Goal: Information Seeking & Learning: Learn about a topic

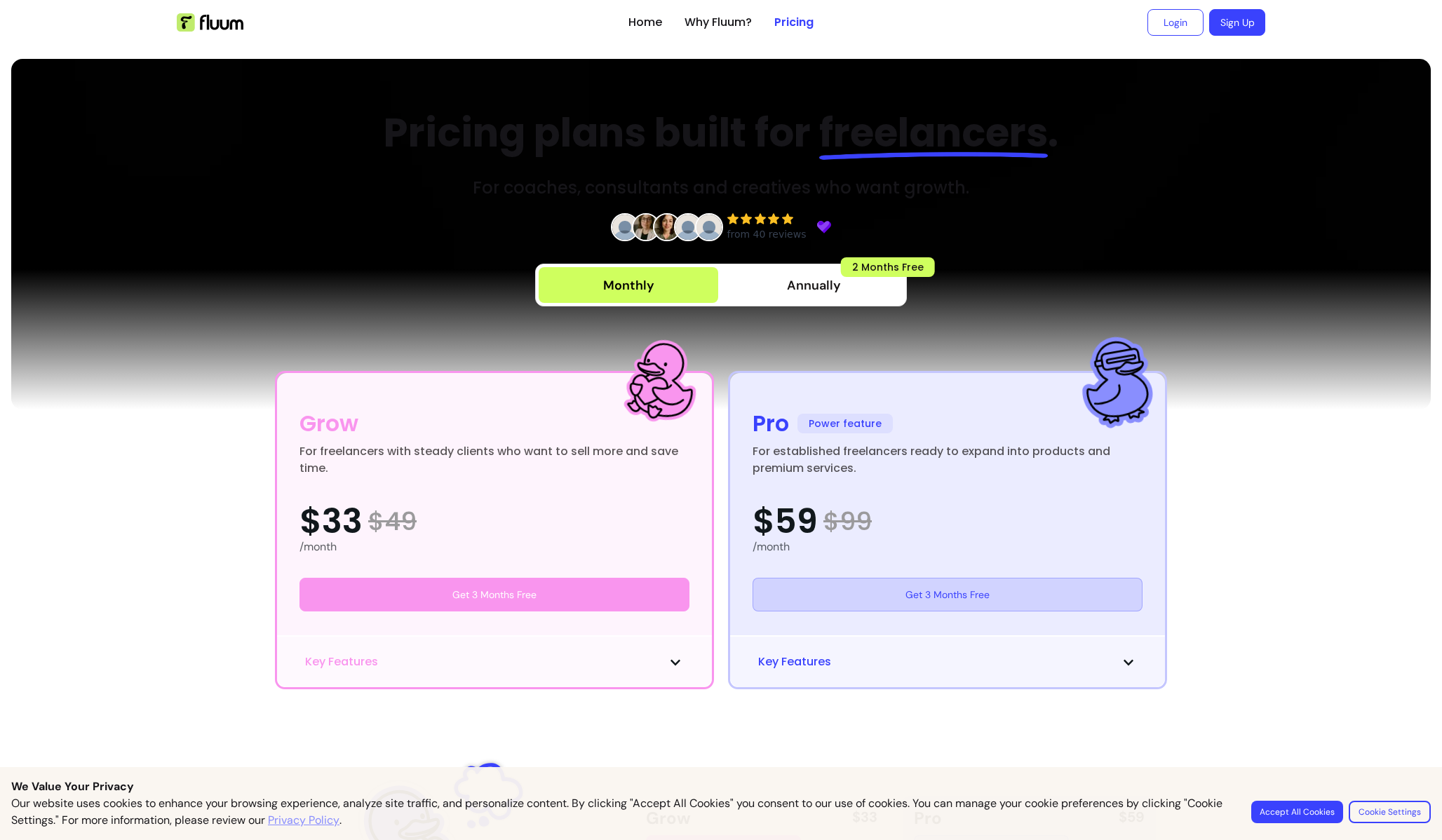
click at [1305, 817] on button "Accept All Cookies" at bounding box center [1297, 812] width 92 height 22
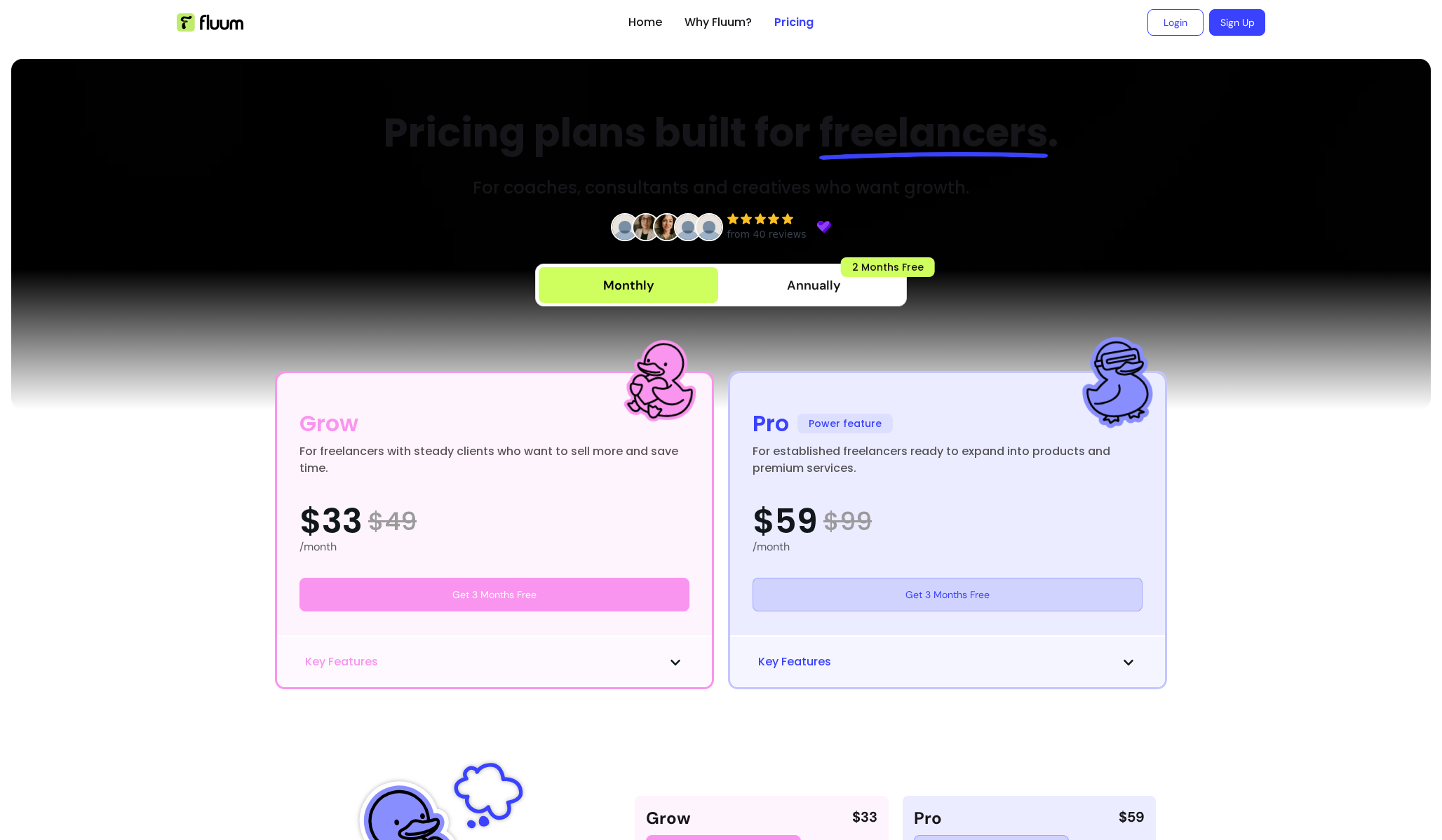
click at [463, 477] on div "For freelancers with steady clients who want to sell more and save time." at bounding box center [494, 460] width 390 height 34
click at [228, 24] on img at bounding box center [210, 22] width 67 height 18
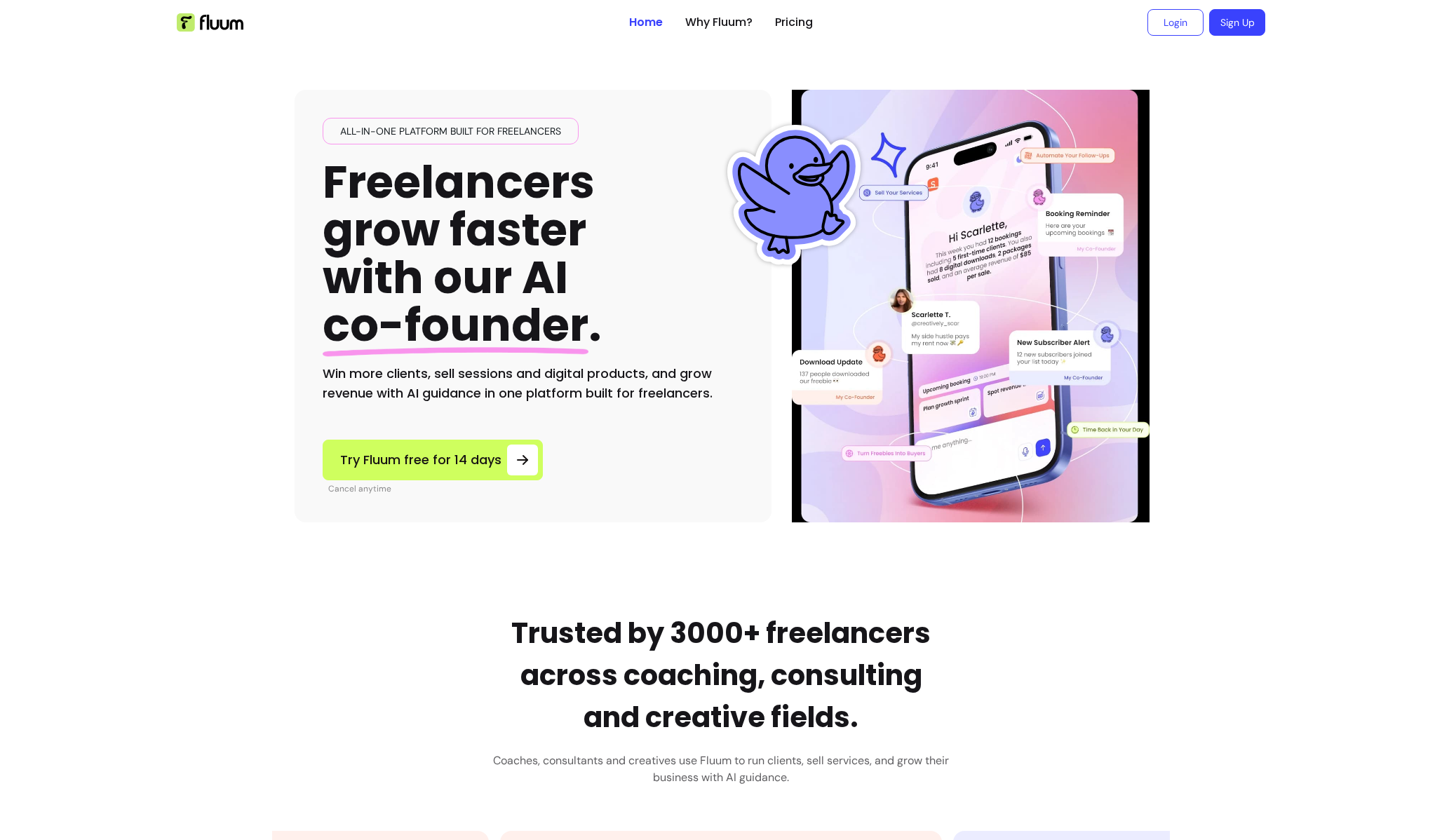
click at [380, 244] on h1 "Freelancers grow faster with our AI co-founder ." at bounding box center [462, 255] width 279 height 192
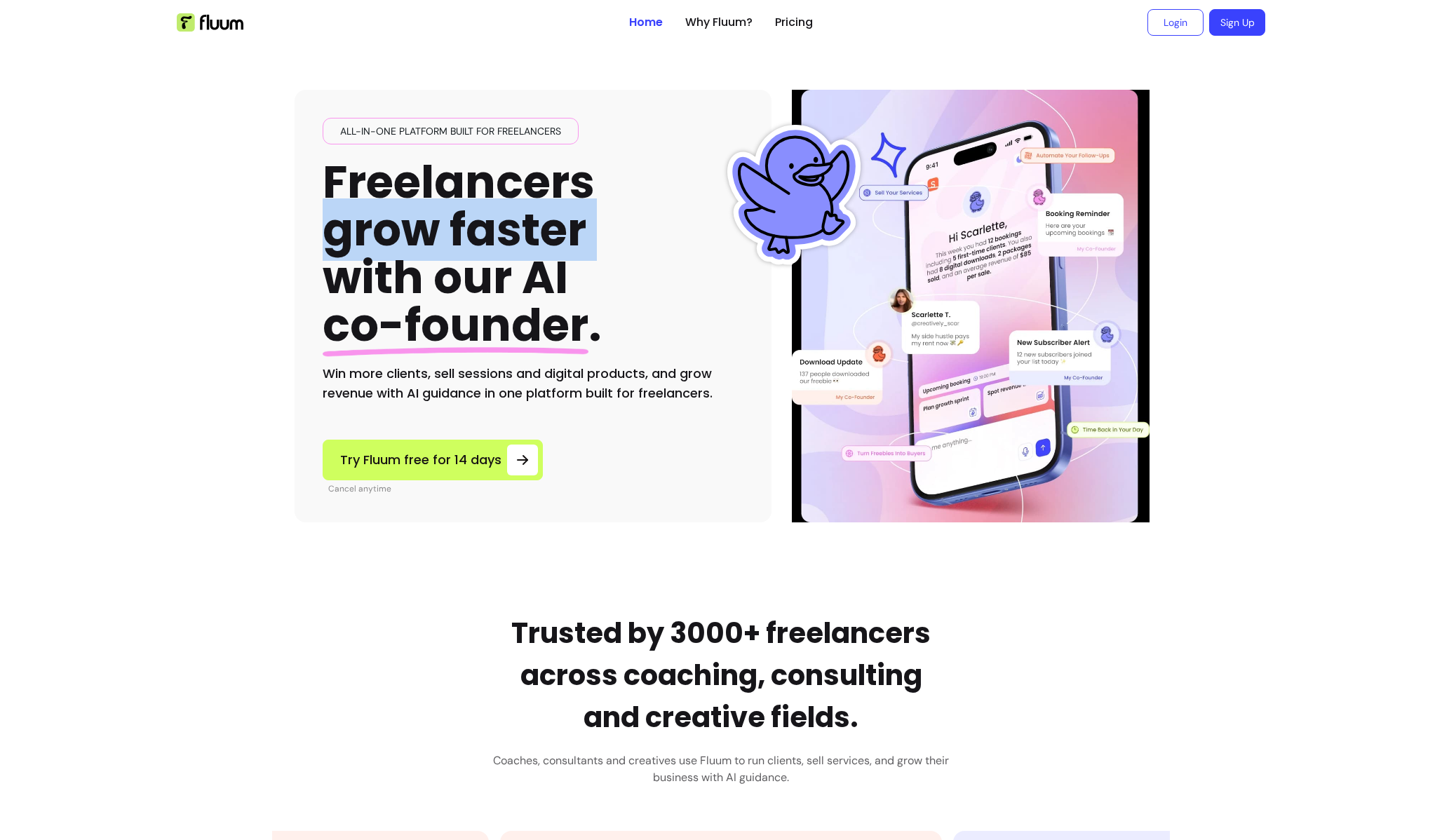
click at [395, 269] on h1 "Freelancers grow faster with our AI co-founder ." at bounding box center [462, 255] width 279 height 192
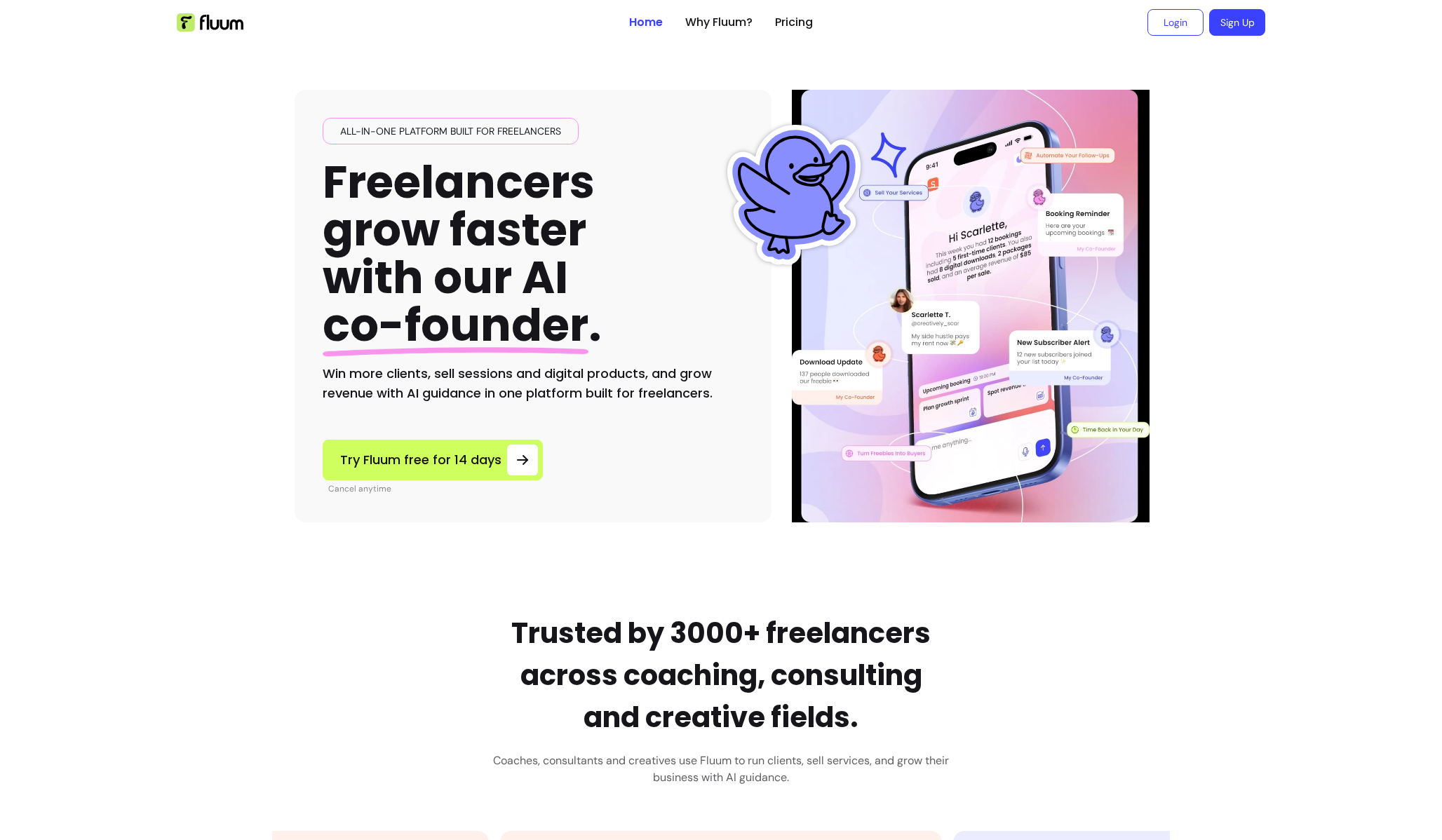
click at [395, 269] on h1 "Freelancers grow faster with our AI co-founder ." at bounding box center [462, 255] width 279 height 192
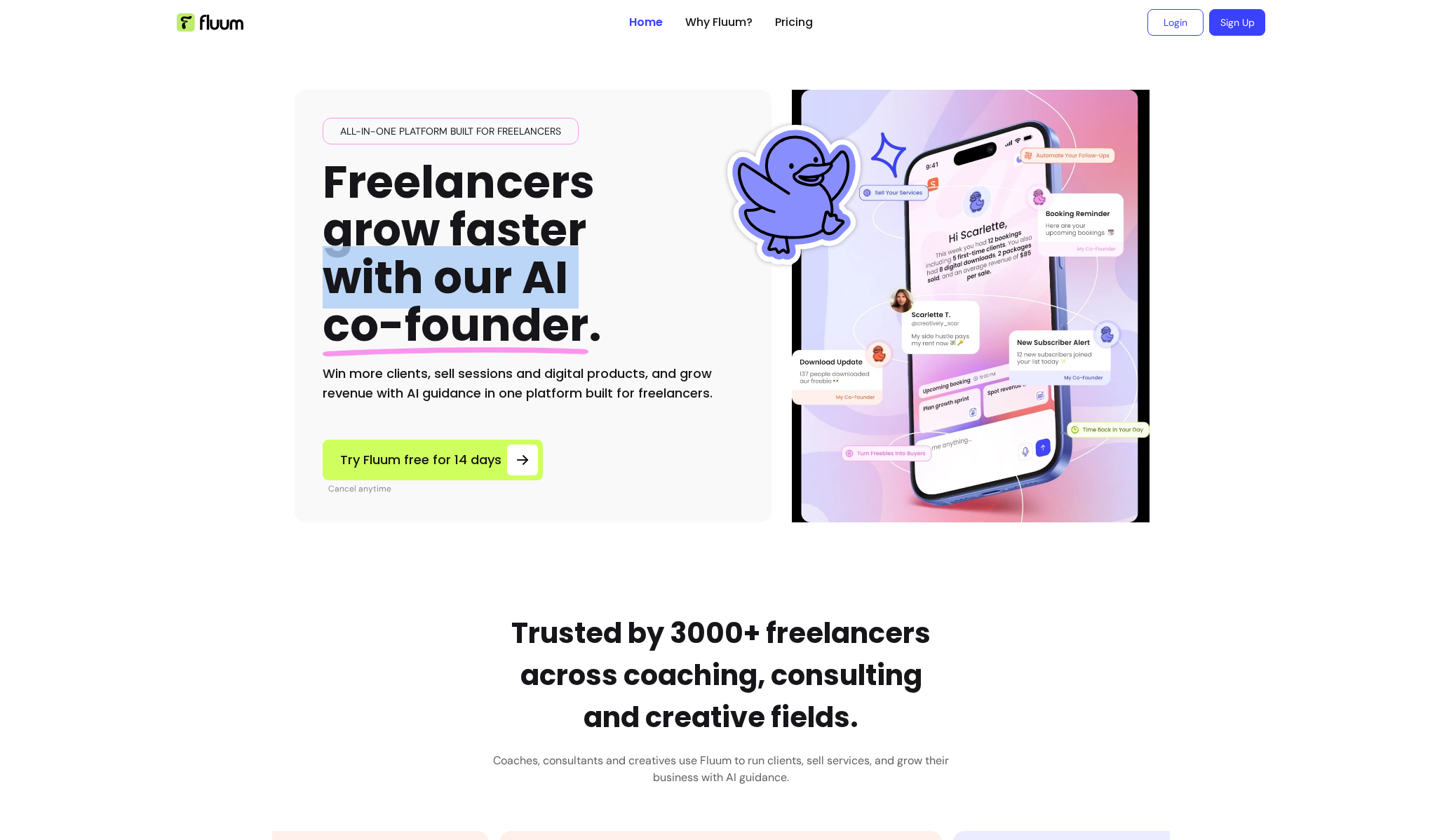
click at [391, 376] on h2 "Win more clients, sell sessions and digital products, and grow revenue with AI …" at bounding box center [533, 384] width 421 height 39
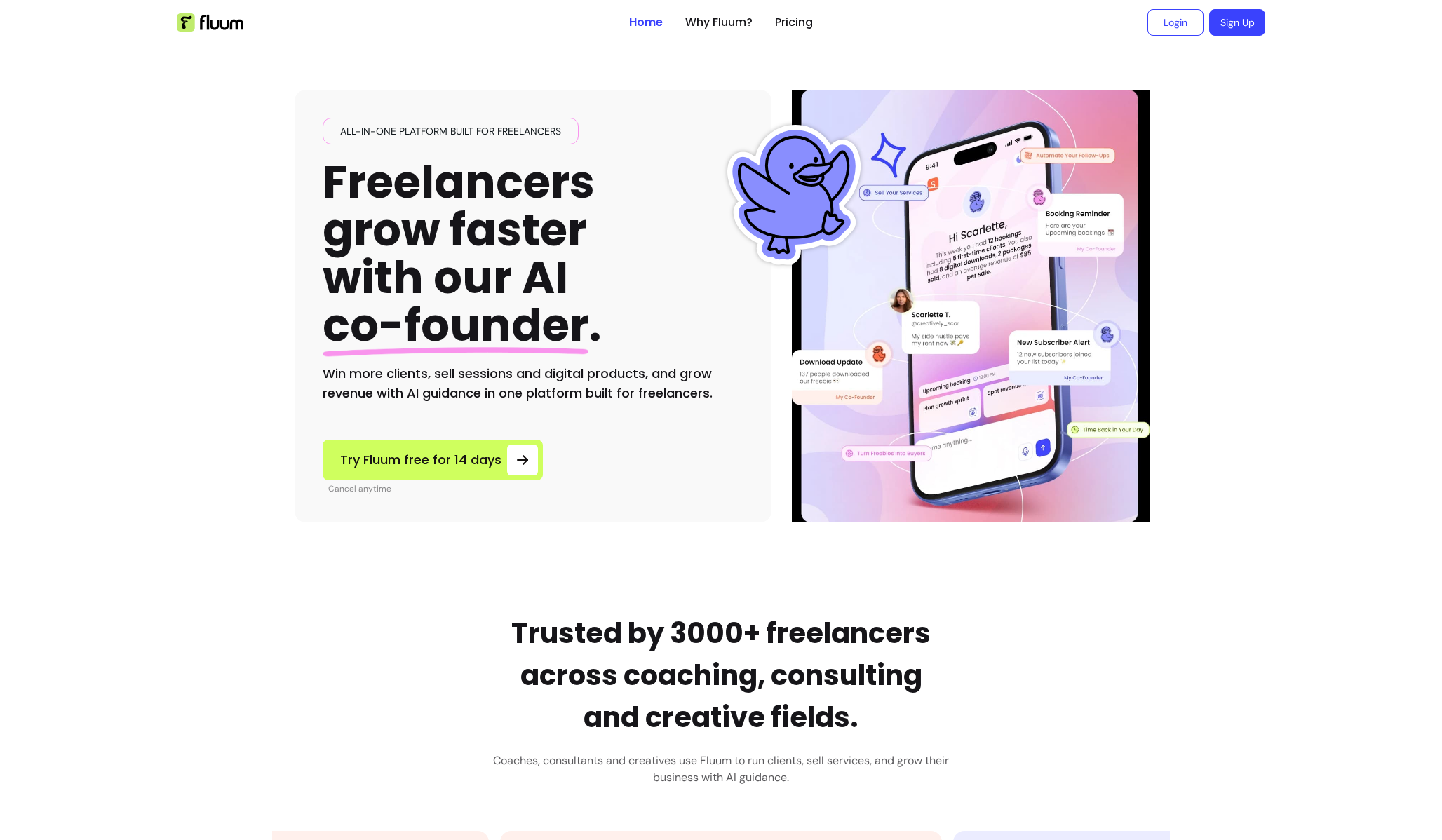
click at [391, 376] on h2 "Win more clients, sell sessions and digital products, and grow revenue with AI …" at bounding box center [533, 384] width 421 height 39
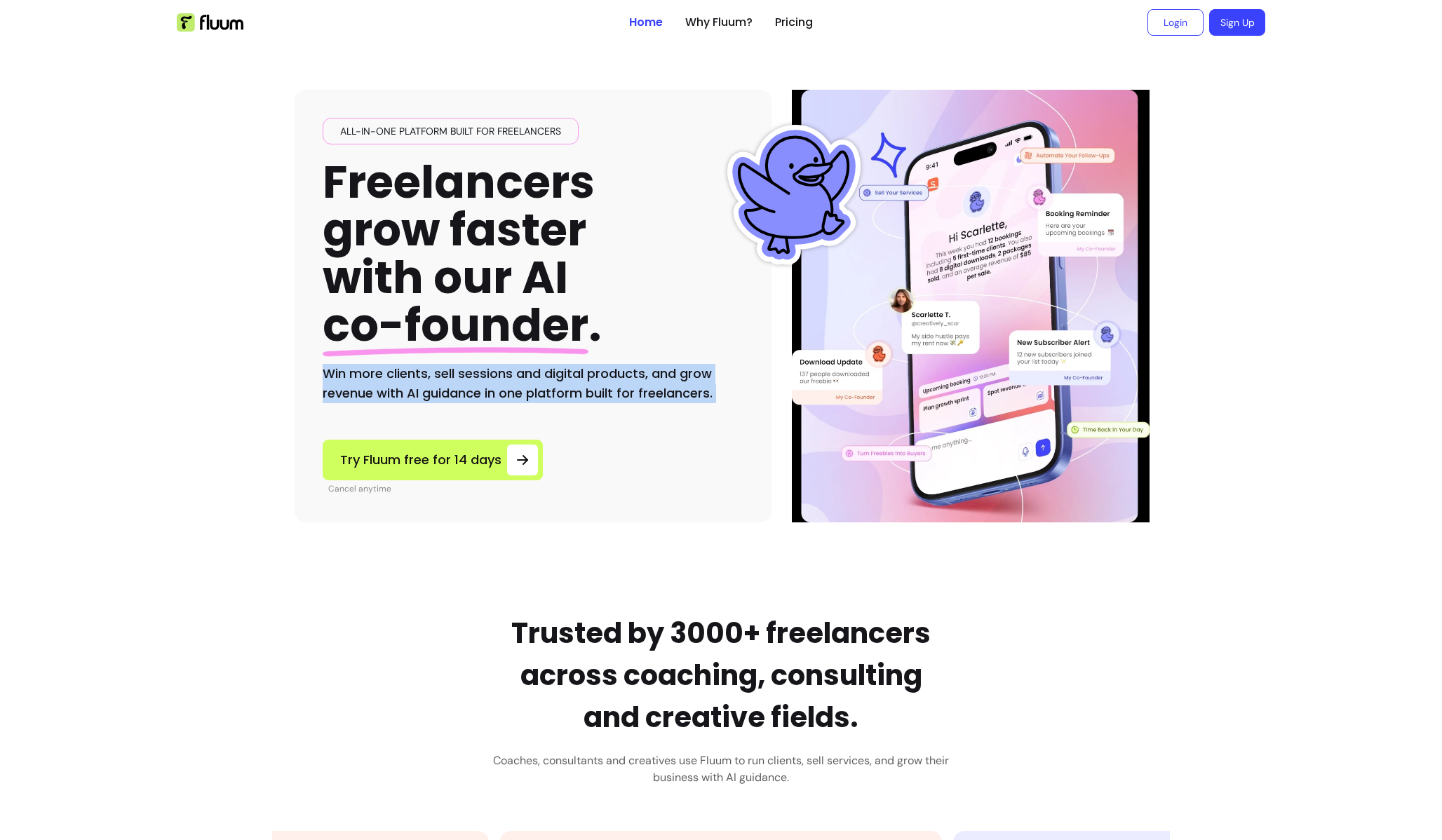
click at [412, 374] on h2 "Win more clients, sell sessions and digital products, and grow revenue with AI …" at bounding box center [533, 384] width 421 height 39
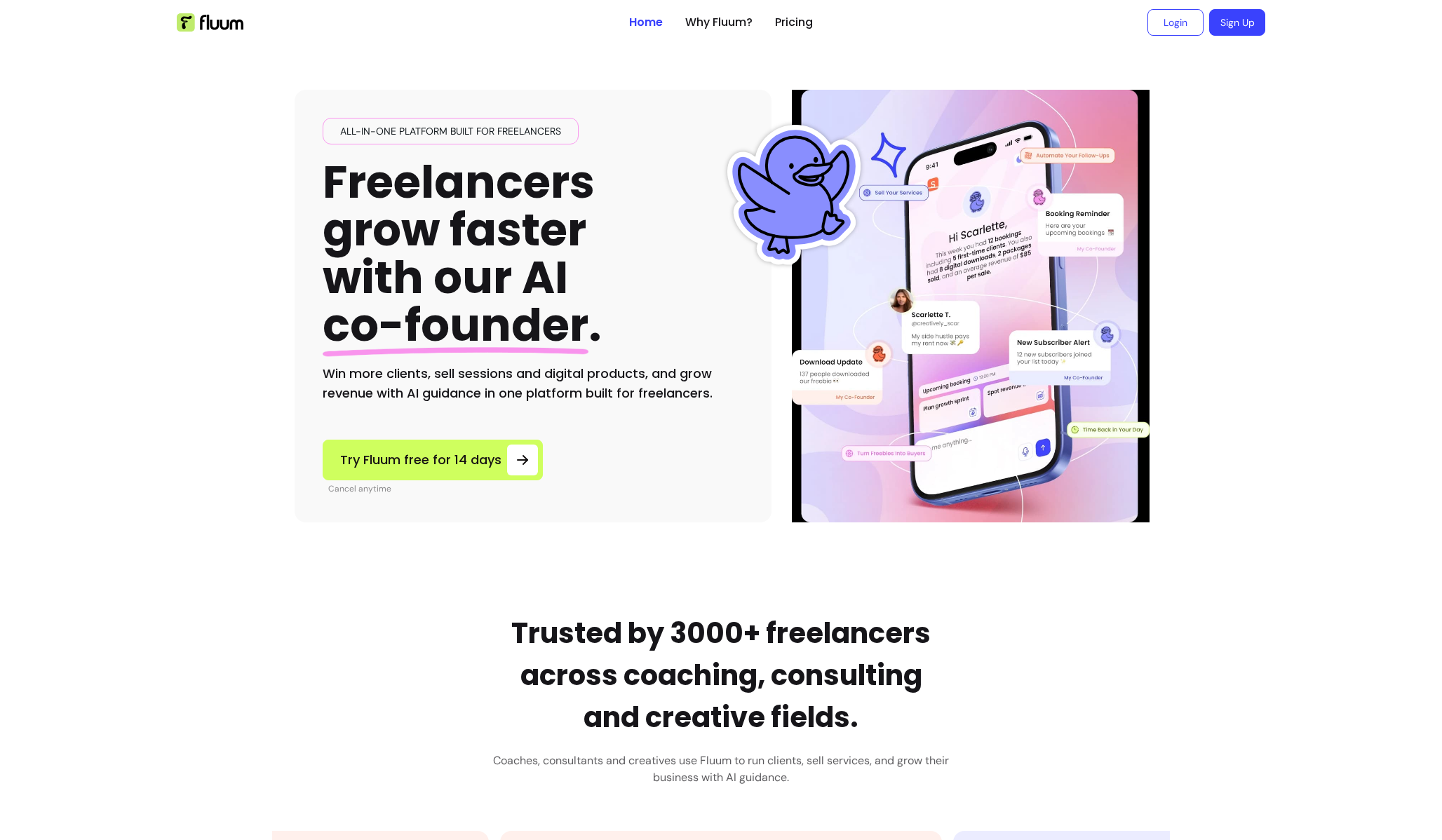
click at [412, 374] on h2 "Win more clients, sell sessions and digital products, and grow revenue with AI …" at bounding box center [533, 384] width 421 height 39
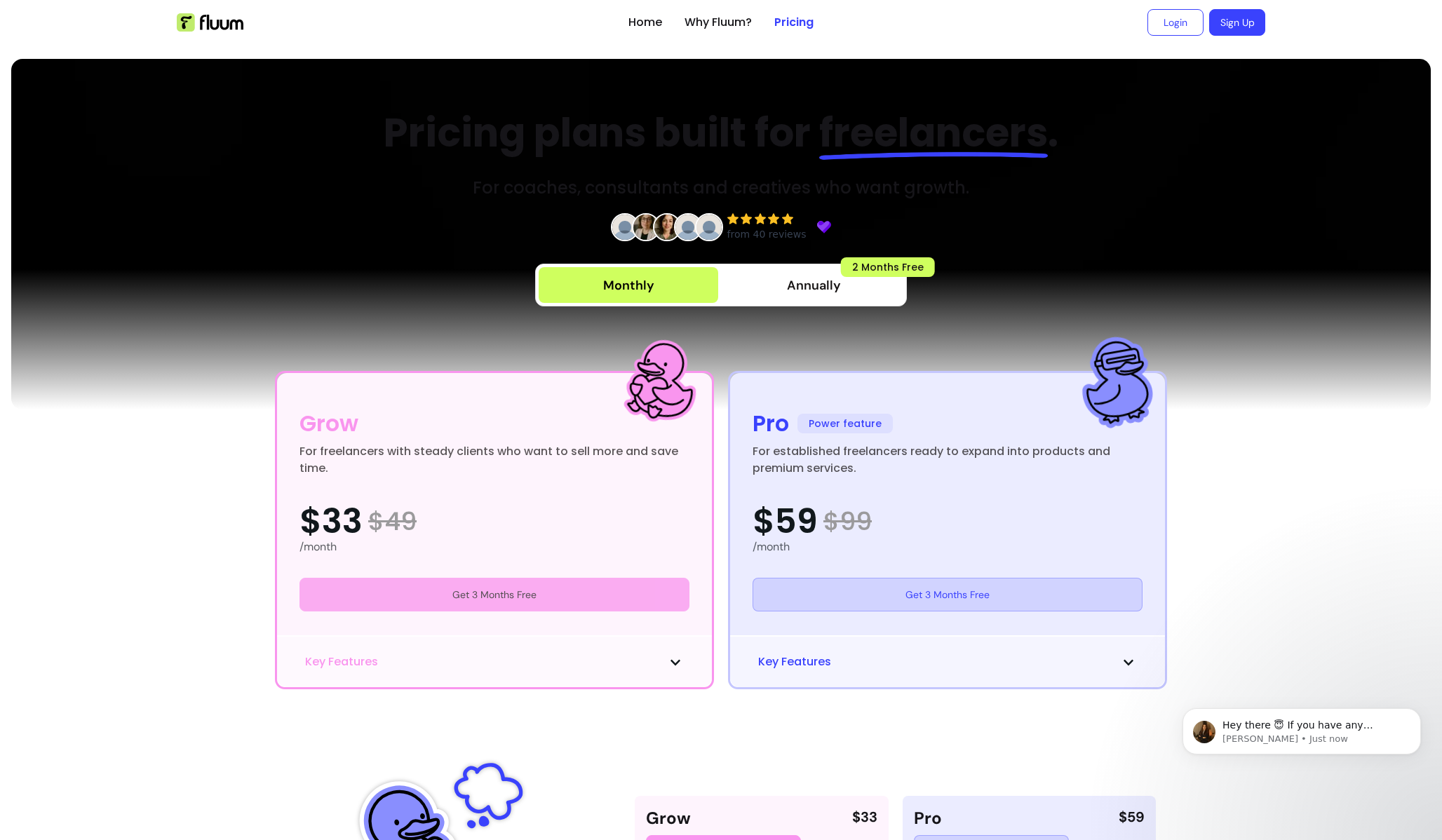
click at [520, 612] on link "Get 3 Months Free" at bounding box center [494, 595] width 390 height 34
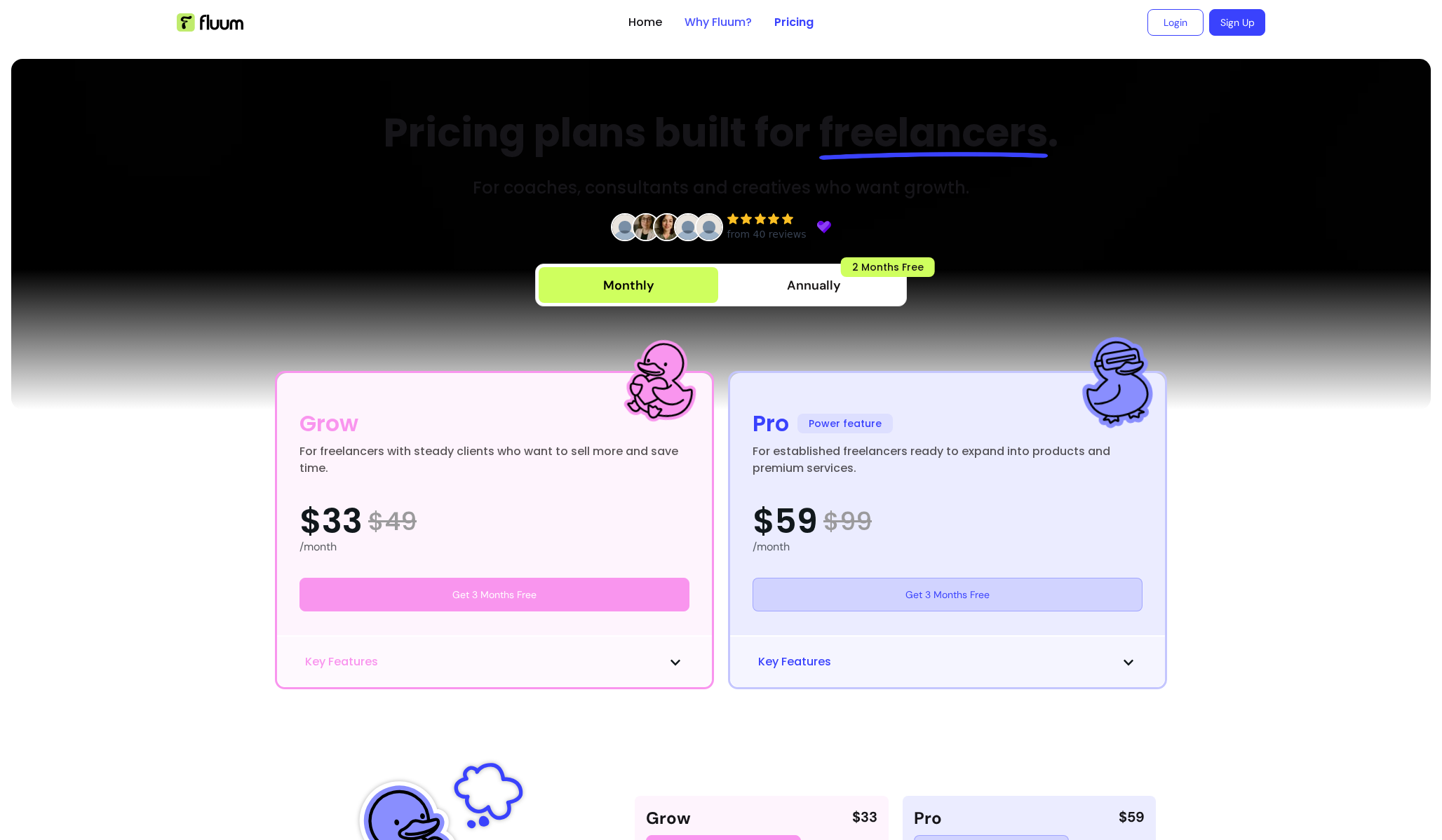
click at [715, 22] on link "Why Fluum?" at bounding box center [718, 23] width 67 height 17
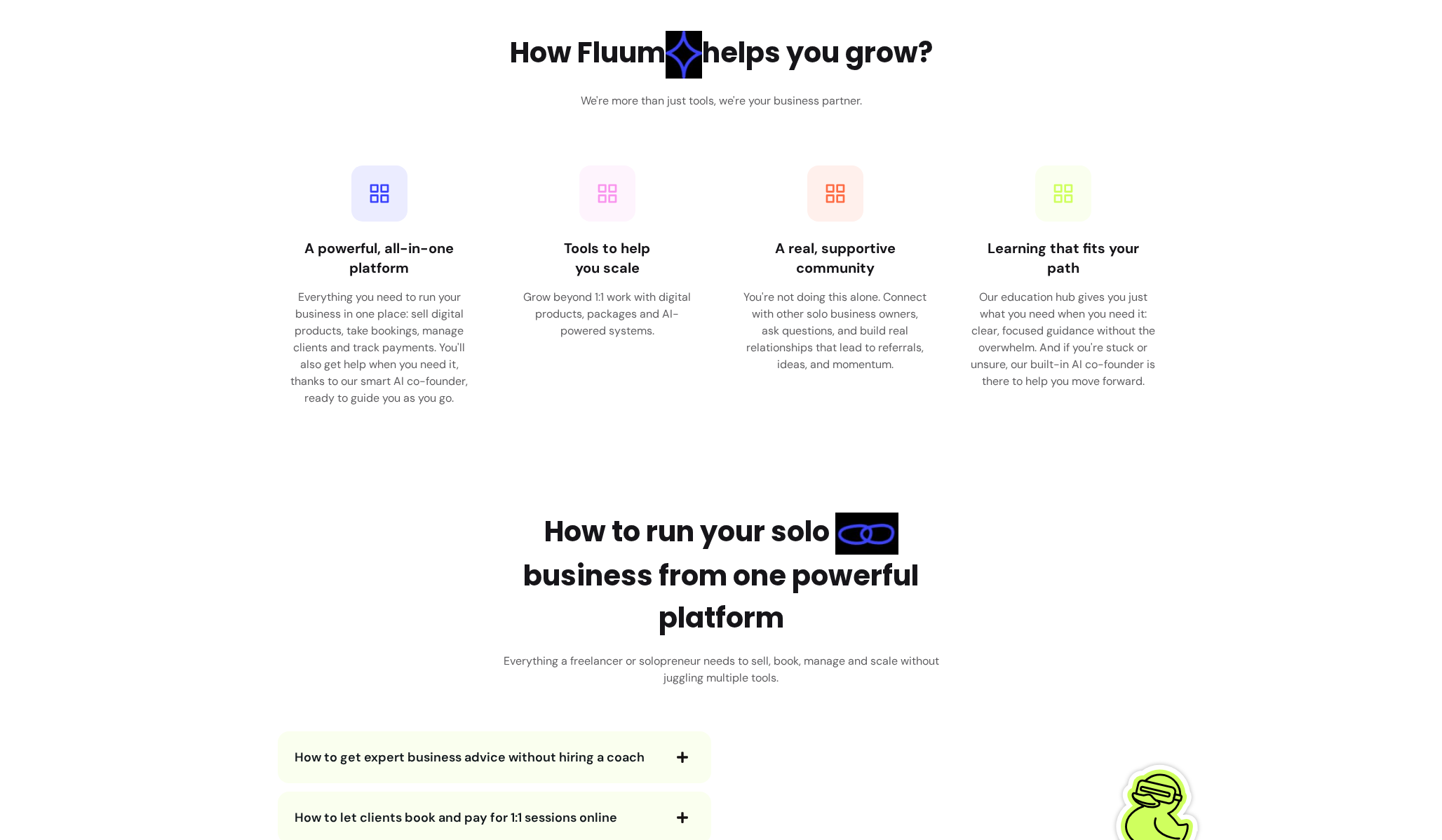
scroll to position [1948, 0]
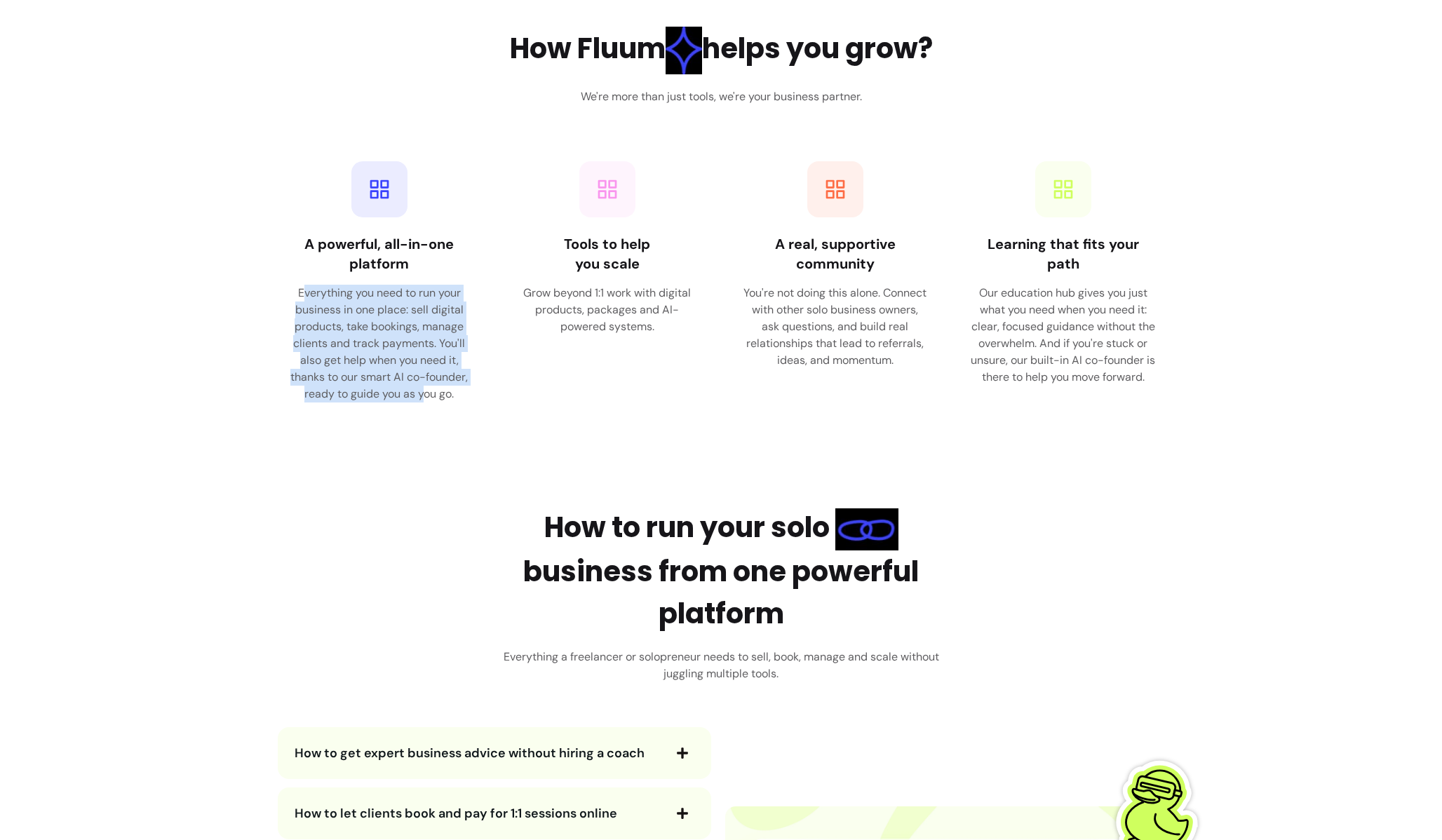
drag, startPoint x: 303, startPoint y: 288, endPoint x: 422, endPoint y: 395, distance: 160.0
click at [422, 395] on div "Everything you need to run your business in one place: sell digital products, t…" at bounding box center [379, 344] width 186 height 118
click at [332, 366] on div "Everything you need to run your business in one place: sell digital products, t…" at bounding box center [379, 344] width 186 height 118
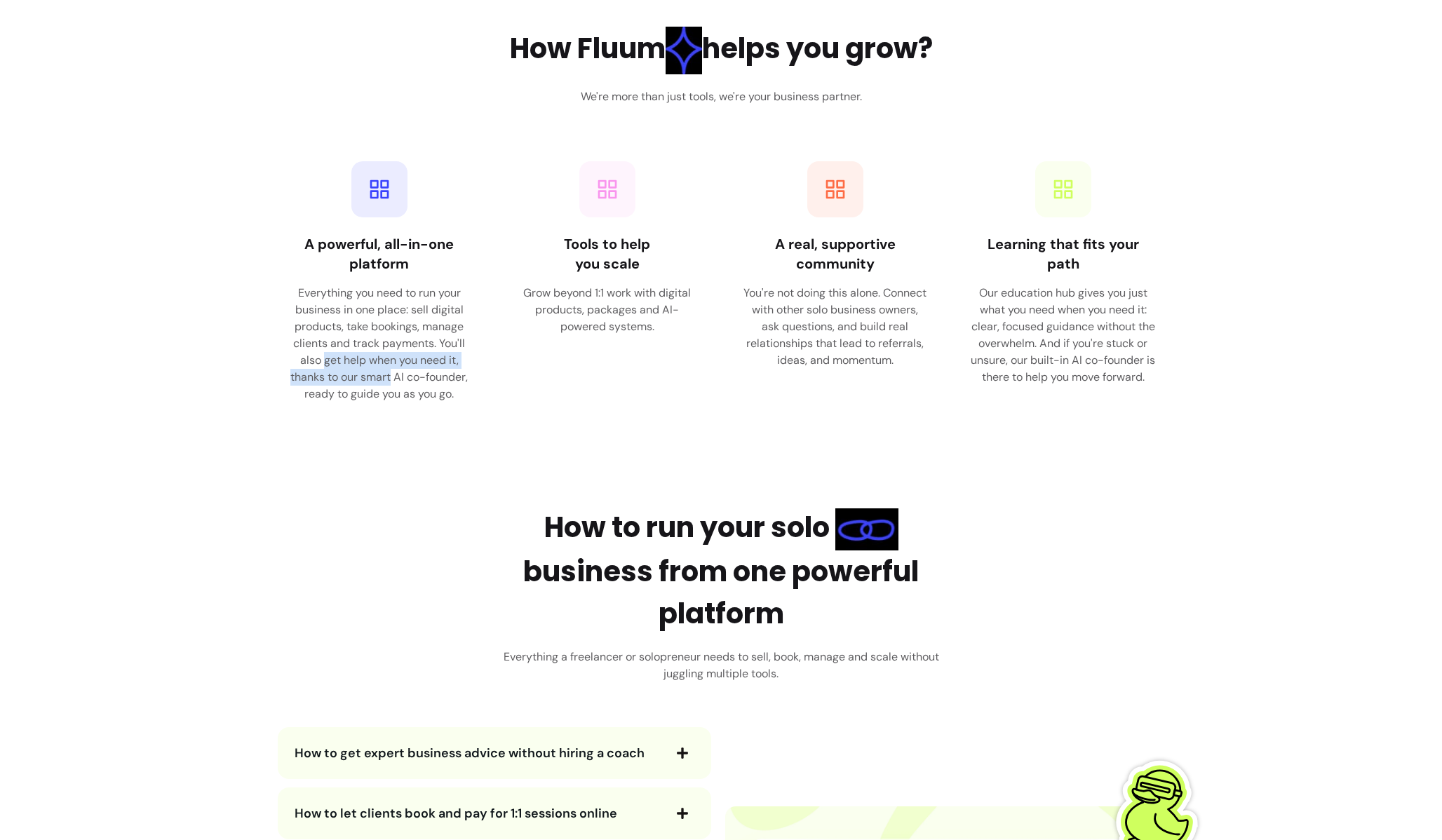
drag, startPoint x: 332, startPoint y: 366, endPoint x: 373, endPoint y: 378, distance: 42.7
click at [373, 378] on div "Everything you need to run your business in one place: sell digital products, t…" at bounding box center [379, 344] width 186 height 118
click at [533, 291] on div "Grow beyond 1:1 work with digital products, packages and AI-powered systems." at bounding box center [607, 311] width 186 height 51
drag, startPoint x: 533, startPoint y: 291, endPoint x: 659, endPoint y: 320, distance: 129.3
click at [659, 320] on div "Grow beyond 1:1 work with digital products, packages and AI-powered systems." at bounding box center [607, 311] width 186 height 51
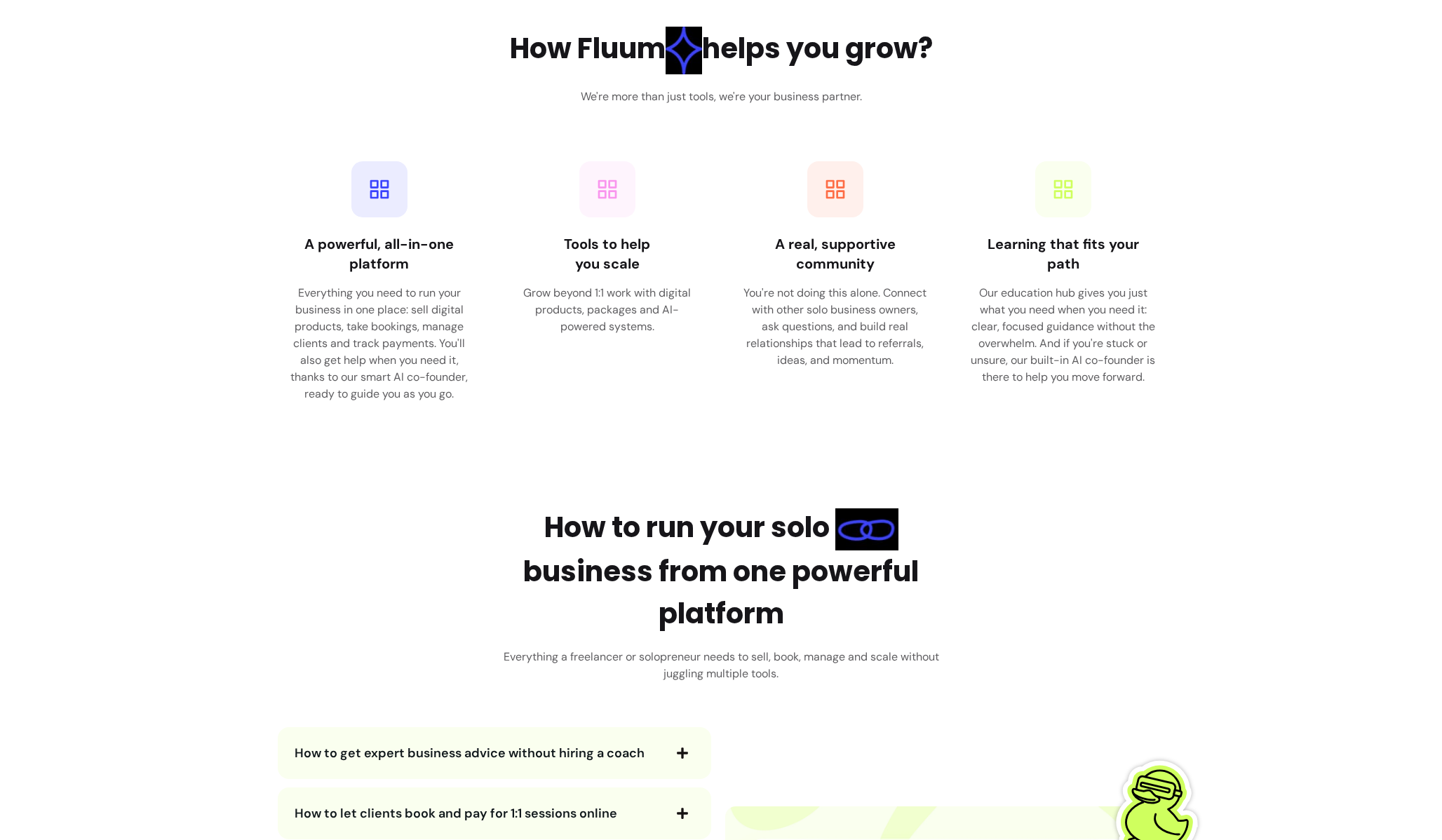
click at [777, 290] on div "You're not doing this alone. Connect with other solo business owners, ask quest…" at bounding box center [834, 327] width 186 height 84
drag, startPoint x: 777, startPoint y: 290, endPoint x: 899, endPoint y: 361, distance: 141.2
click at [899, 361] on div "You're not doing this alone. Connect with other solo business owners, ask quest…" at bounding box center [834, 327] width 186 height 84
click at [1007, 238] on h4 "Learning that fits your path" at bounding box center [1063, 254] width 186 height 39
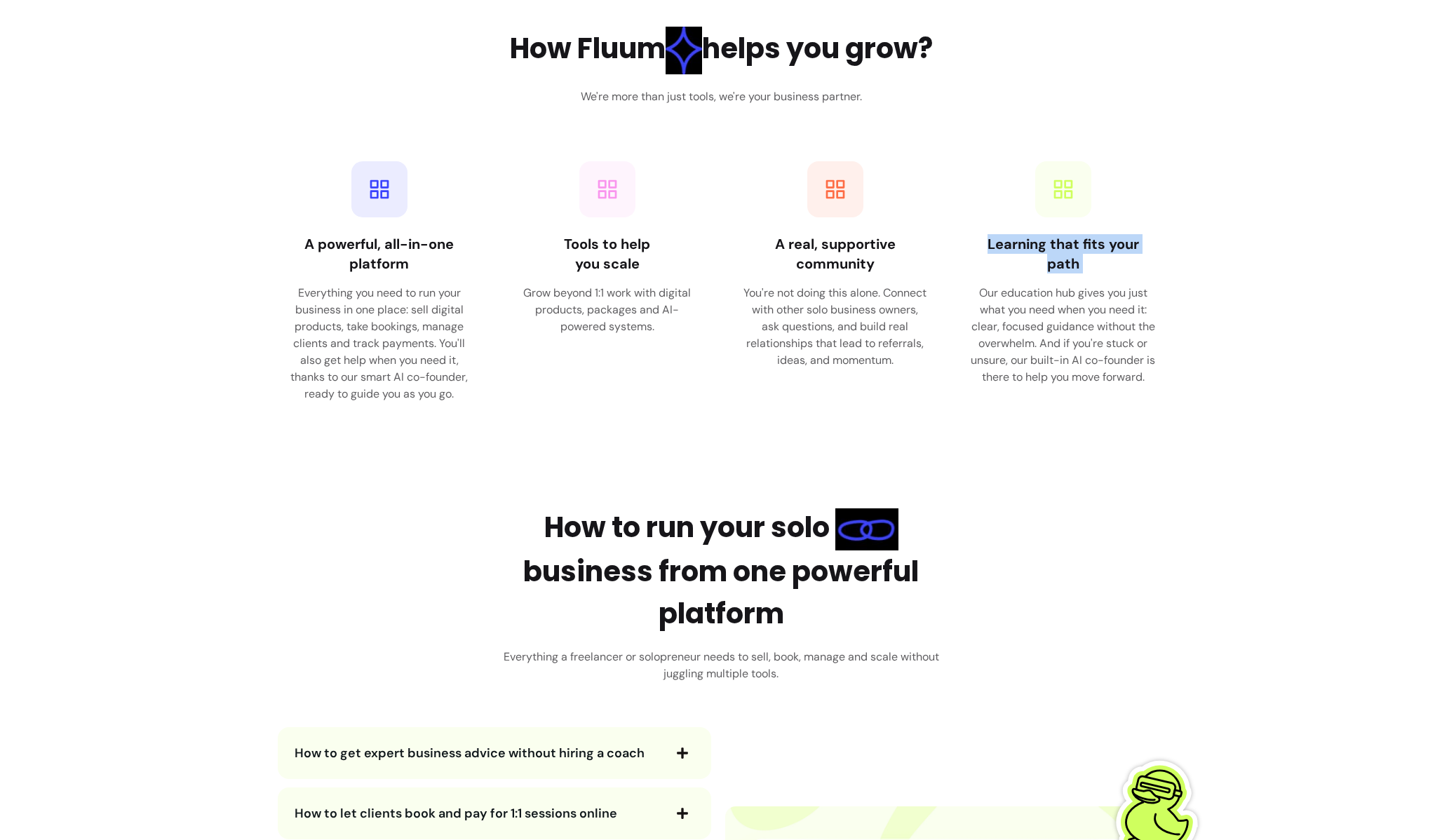
click at [1007, 238] on h4 "Learning that fits your path" at bounding box center [1063, 254] width 186 height 39
click at [987, 294] on div "Our education hub gives you just what you need when you need it: clear, focused…" at bounding box center [1063, 335] width 186 height 101
drag, startPoint x: 987, startPoint y: 294, endPoint x: 1073, endPoint y: 351, distance: 103.2
click at [1073, 350] on div "Our education hub gives you just what you need when you need it: clear, focused…" at bounding box center [1063, 335] width 186 height 101
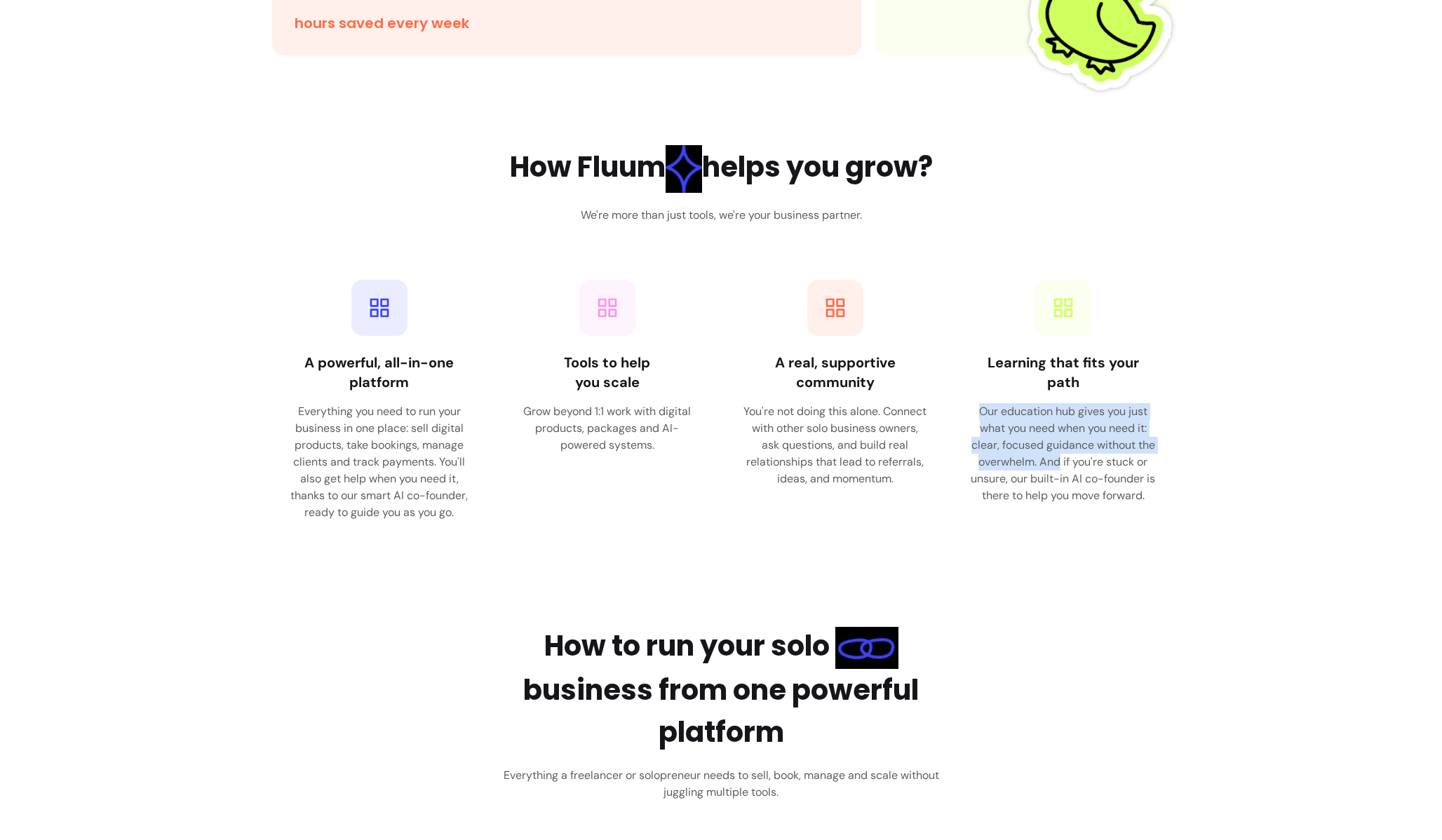
scroll to position [0, 0]
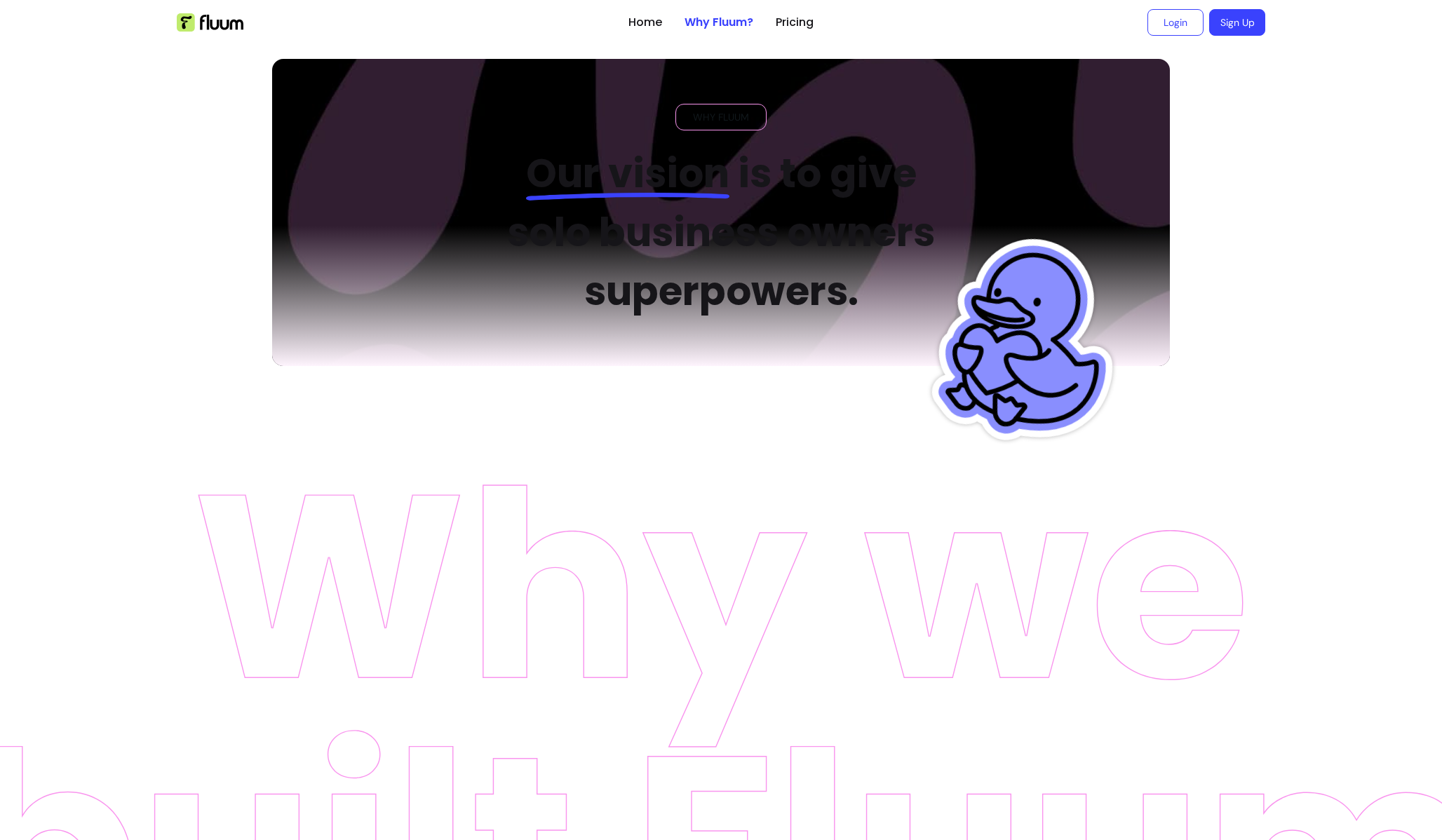
click at [243, 22] on div at bounding box center [396, 22] width 440 height 18
click at [222, 23] on img at bounding box center [210, 22] width 67 height 18
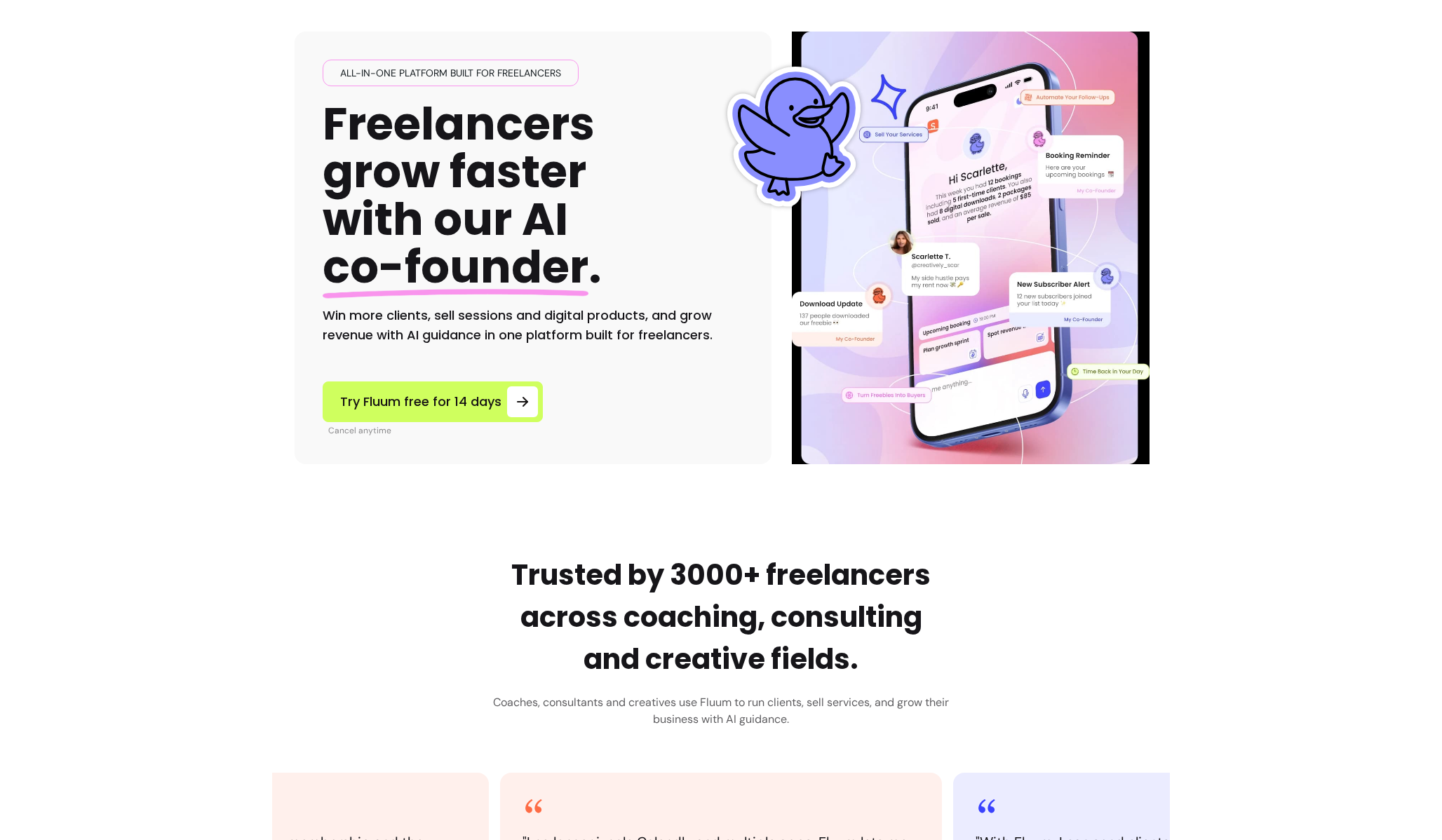
scroll to position [59, 0]
